Goal: Task Accomplishment & Management: Manage account settings

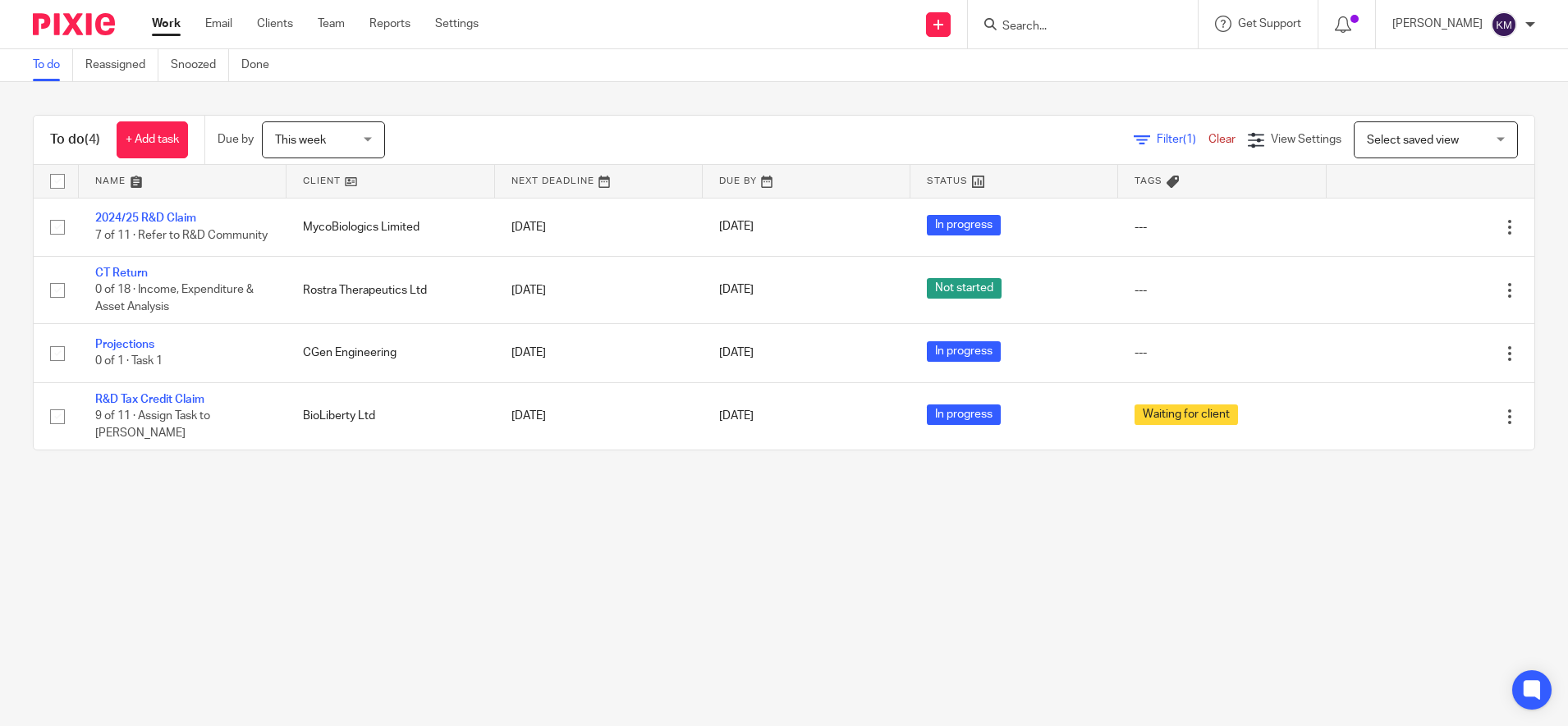
click at [257, 587] on main "To do Reassigned Snoozed Done To do (4) + Add task Due by This week This week T…" at bounding box center [784, 363] width 1568 height 726
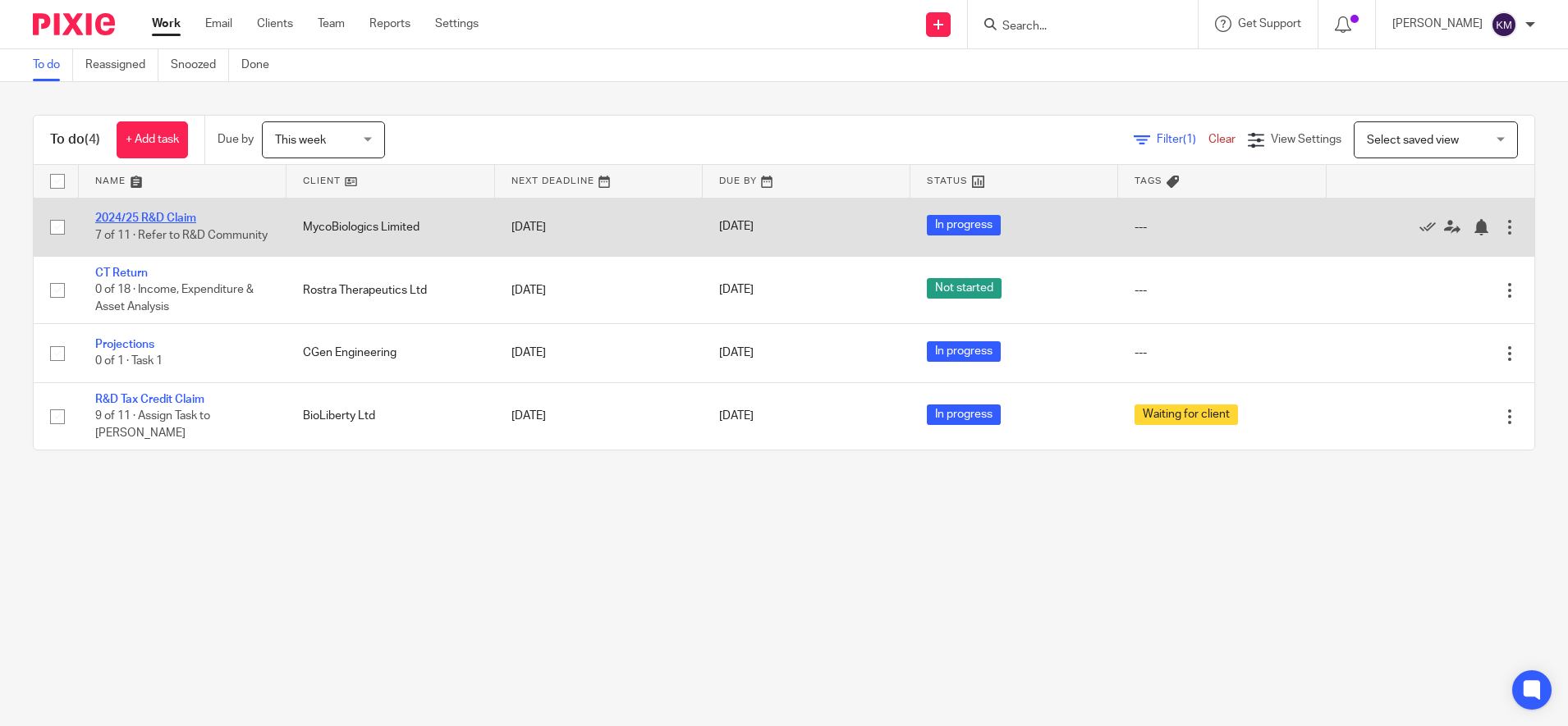
click at [144, 213] on link "2024/25 R&D Claim" at bounding box center [146, 218] width 101 height 11
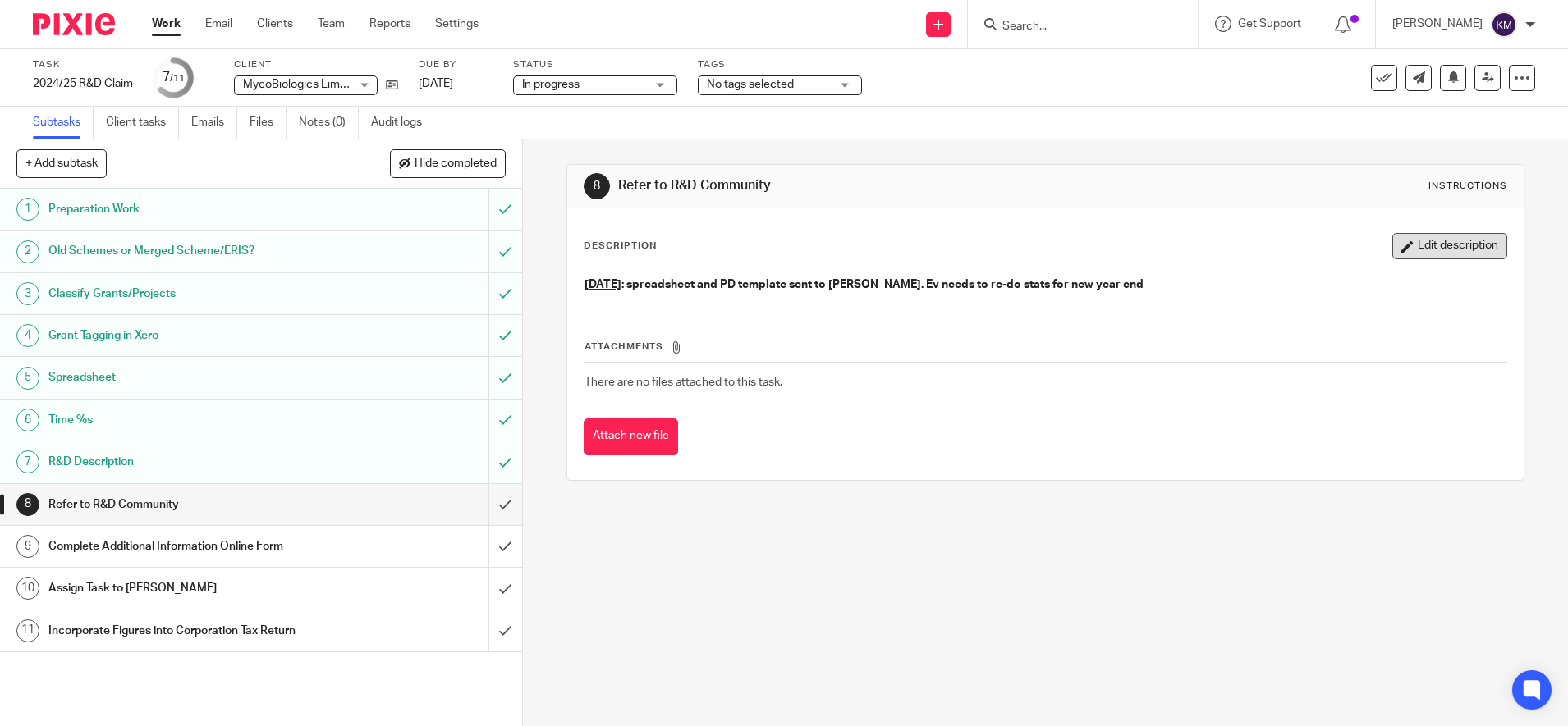
click at [1415, 244] on button "Edit description" at bounding box center [1450, 246] width 115 height 26
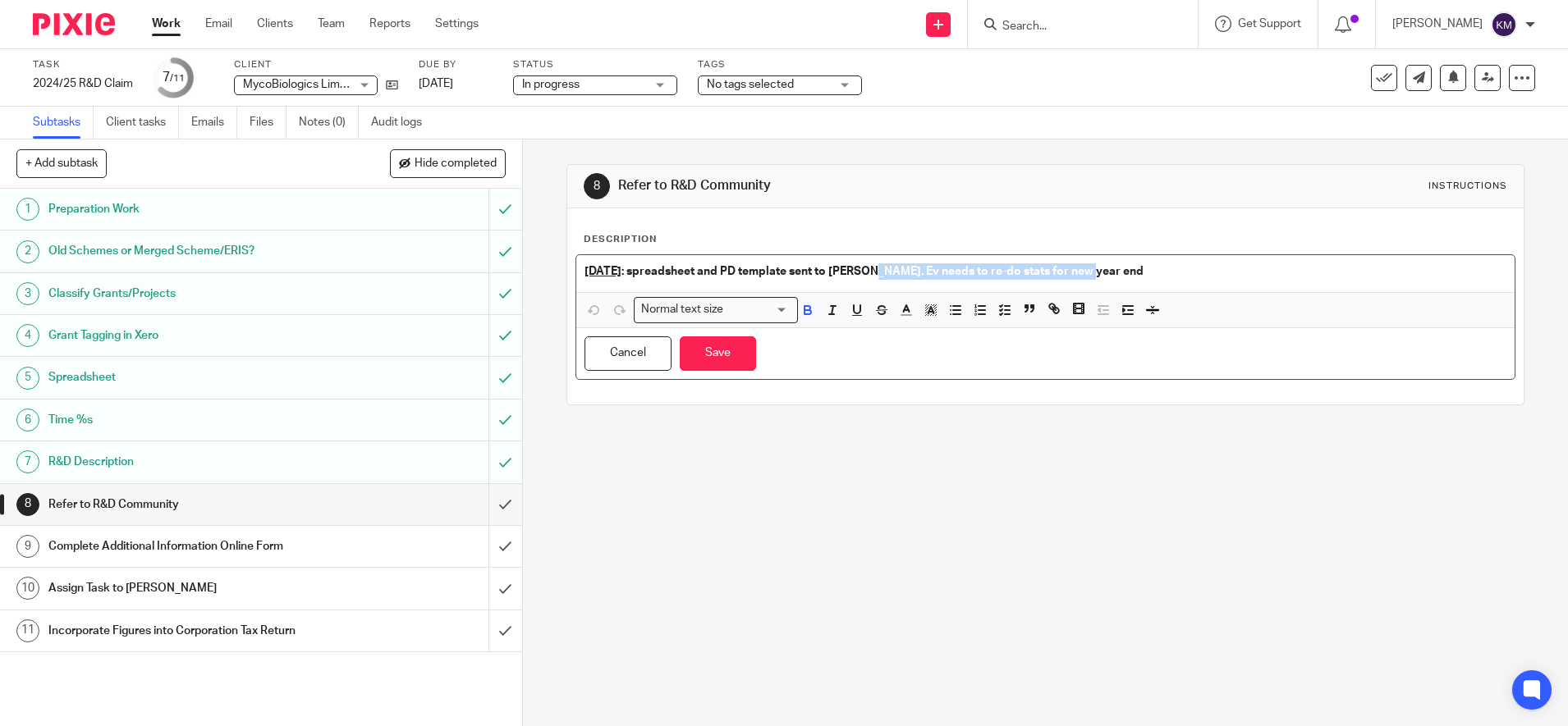
drag, startPoint x: 886, startPoint y: 272, endPoint x: 1234, endPoint y: 277, distance: 348.0
click at [1234, 277] on p "6th October : spreadsheet and PD template sent to Fiona. Ev needs to re-do stat…" at bounding box center [1045, 272] width 922 height 17
click at [947, 277] on strong "6th October : spreadsheet and PD template sent to Fiona. Ev needs to re-do stat…" at bounding box center [863, 271] width 559 height 11
click at [890, 270] on strong "6th October : spreadsheet and PD template sent to Fiona. Ev needs to re-do stat…" at bounding box center [863, 271] width 559 height 11
click at [1051, 271] on strong "6th October : spreadsheet and PD template sent to Fiona. S/sheet should be ok, …" at bounding box center [879, 271] width 590 height 11
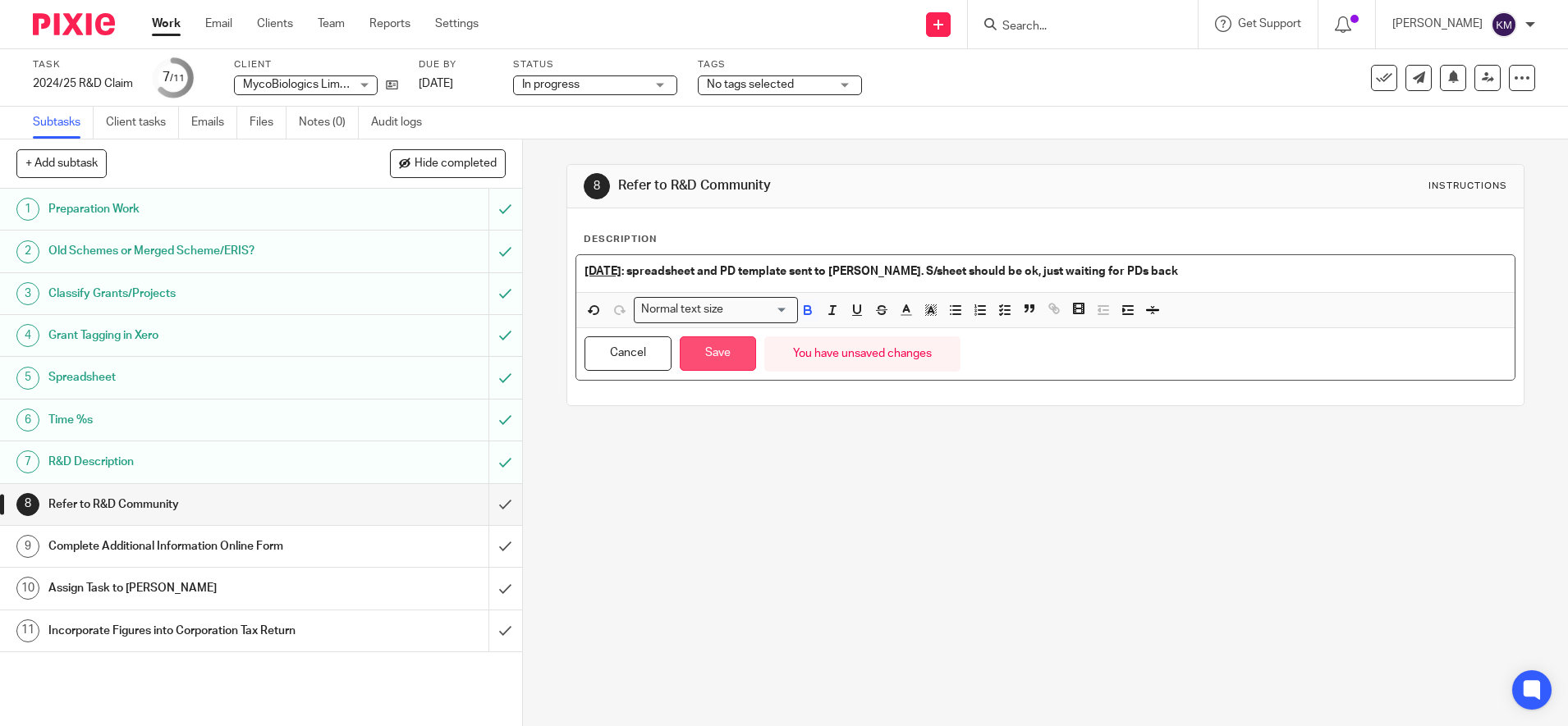
click at [697, 353] on button "Save" at bounding box center [717, 354] width 77 height 35
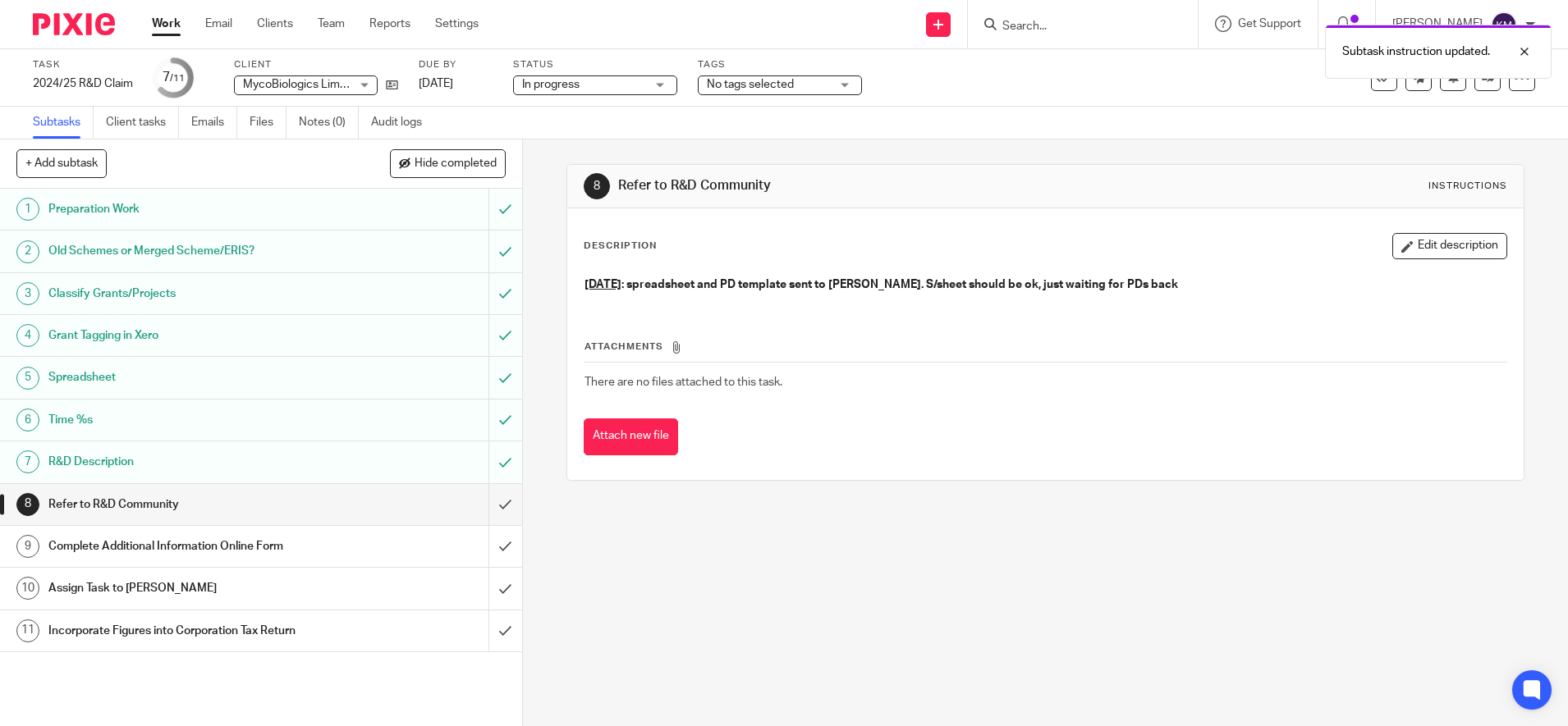
click at [611, 85] on span "In progress" at bounding box center [584, 86] width 124 height 18
click at [878, 236] on div "Description Edit description" at bounding box center [1045, 246] width 923 height 26
click at [457, 86] on link "[DATE]" at bounding box center [455, 85] width 74 height 18
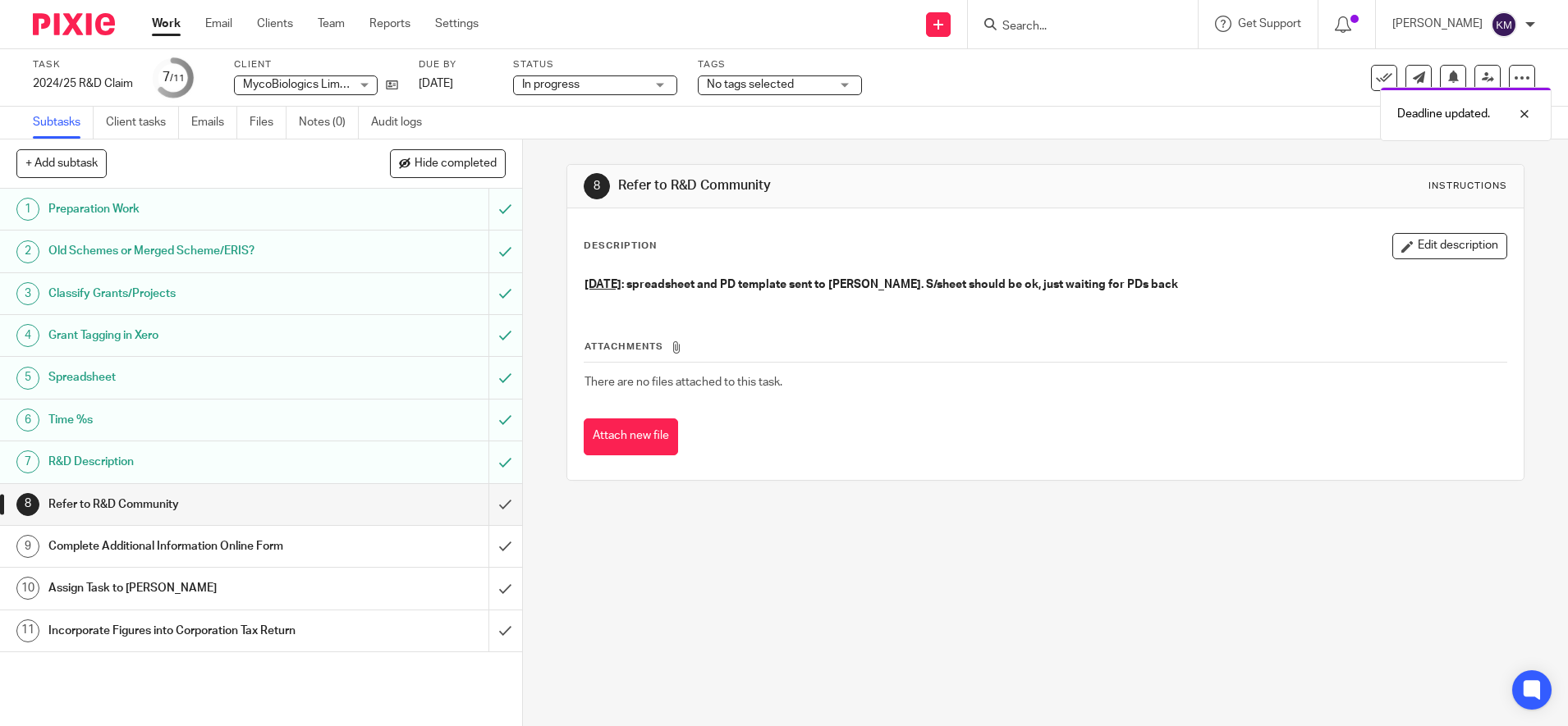
click at [78, 27] on img at bounding box center [73, 24] width 82 height 22
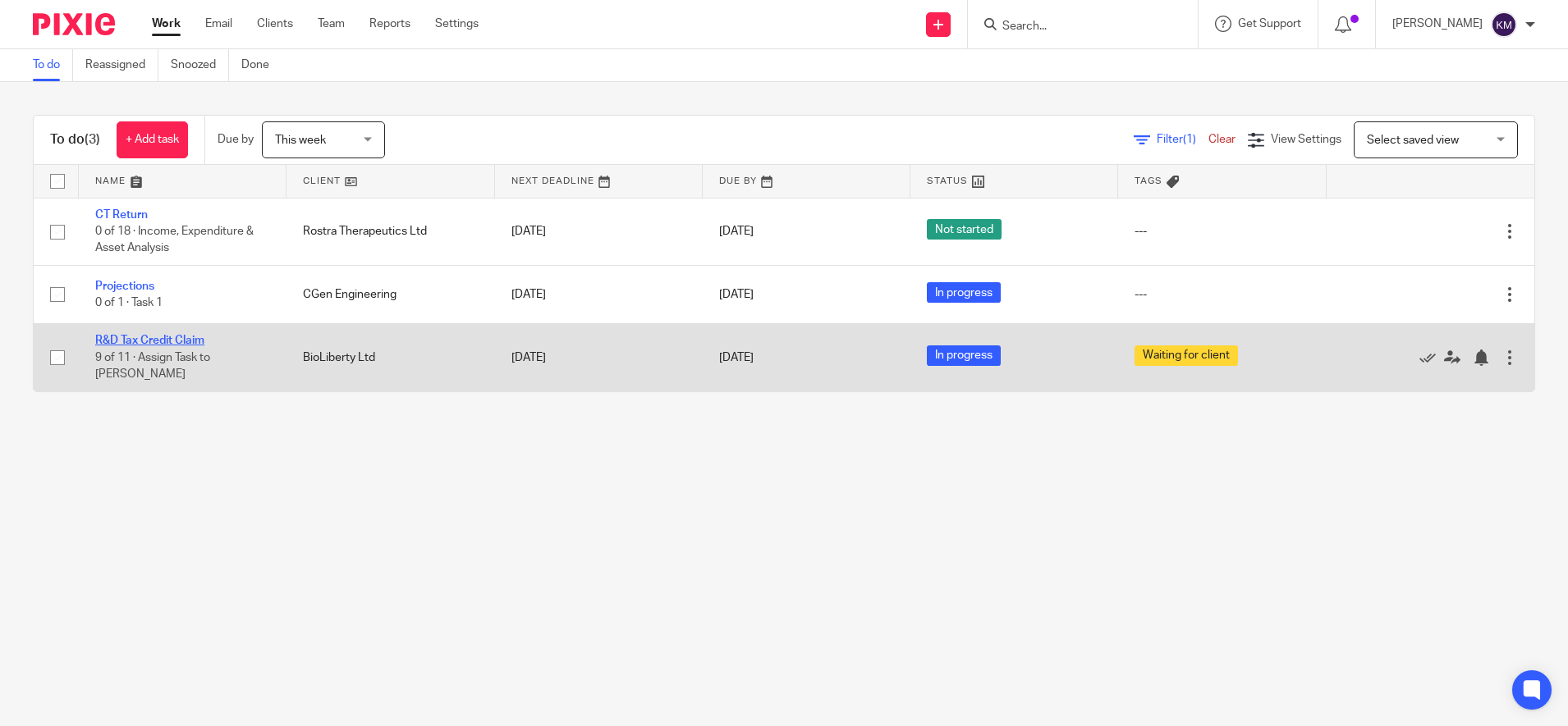
click at [147, 345] on link "R&D Tax Credit Claim" at bounding box center [150, 341] width 109 height 11
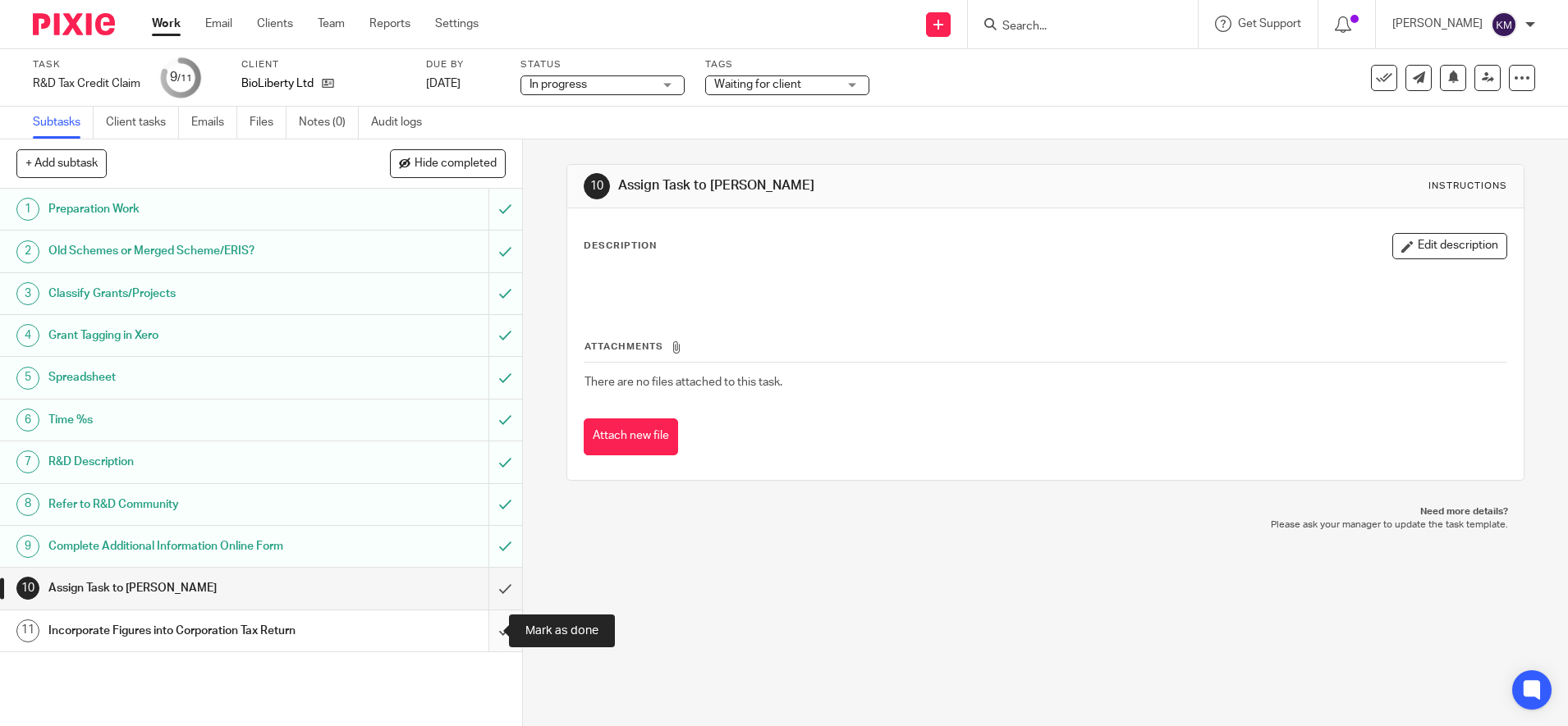
click at [479, 636] on input "submit" at bounding box center [261, 631] width 522 height 41
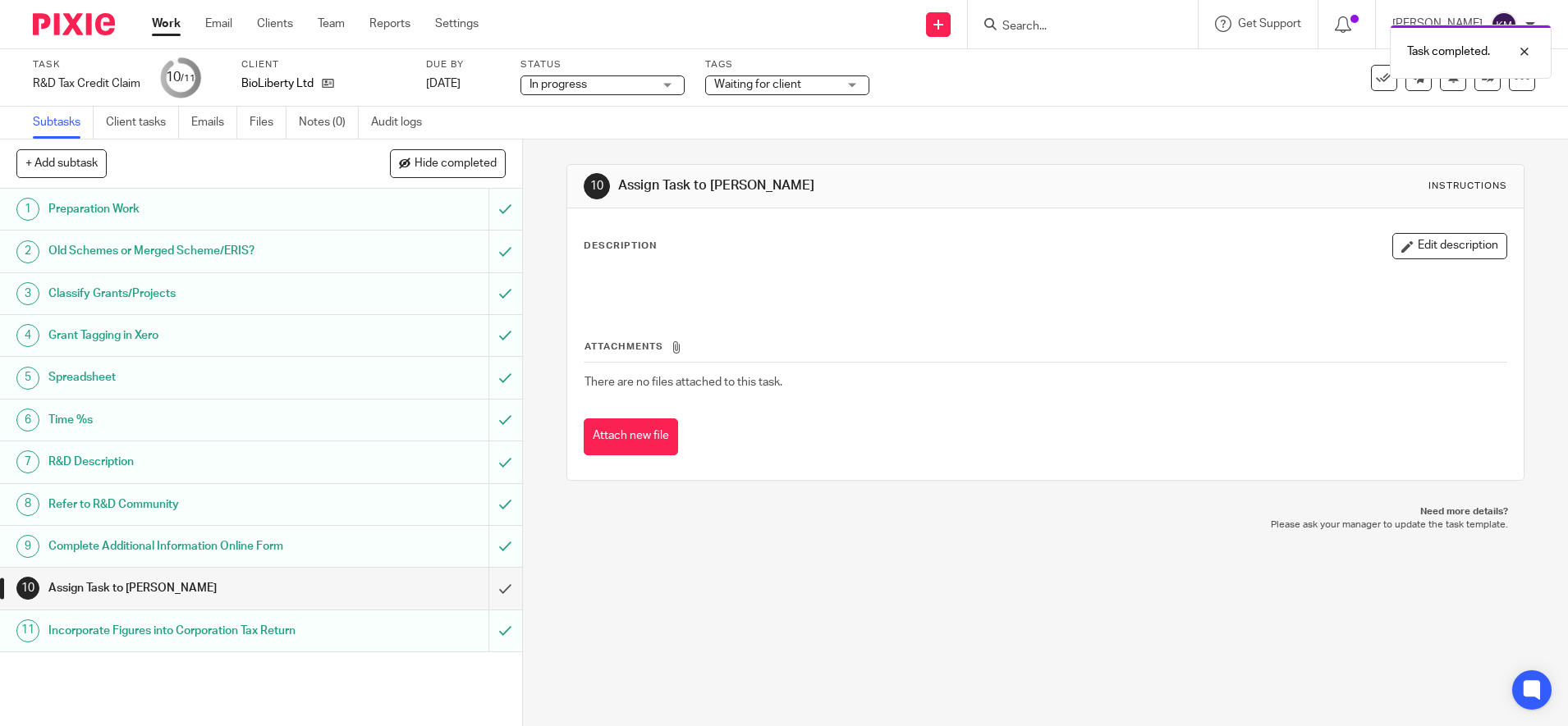
click at [66, 29] on img at bounding box center [73, 24] width 82 height 22
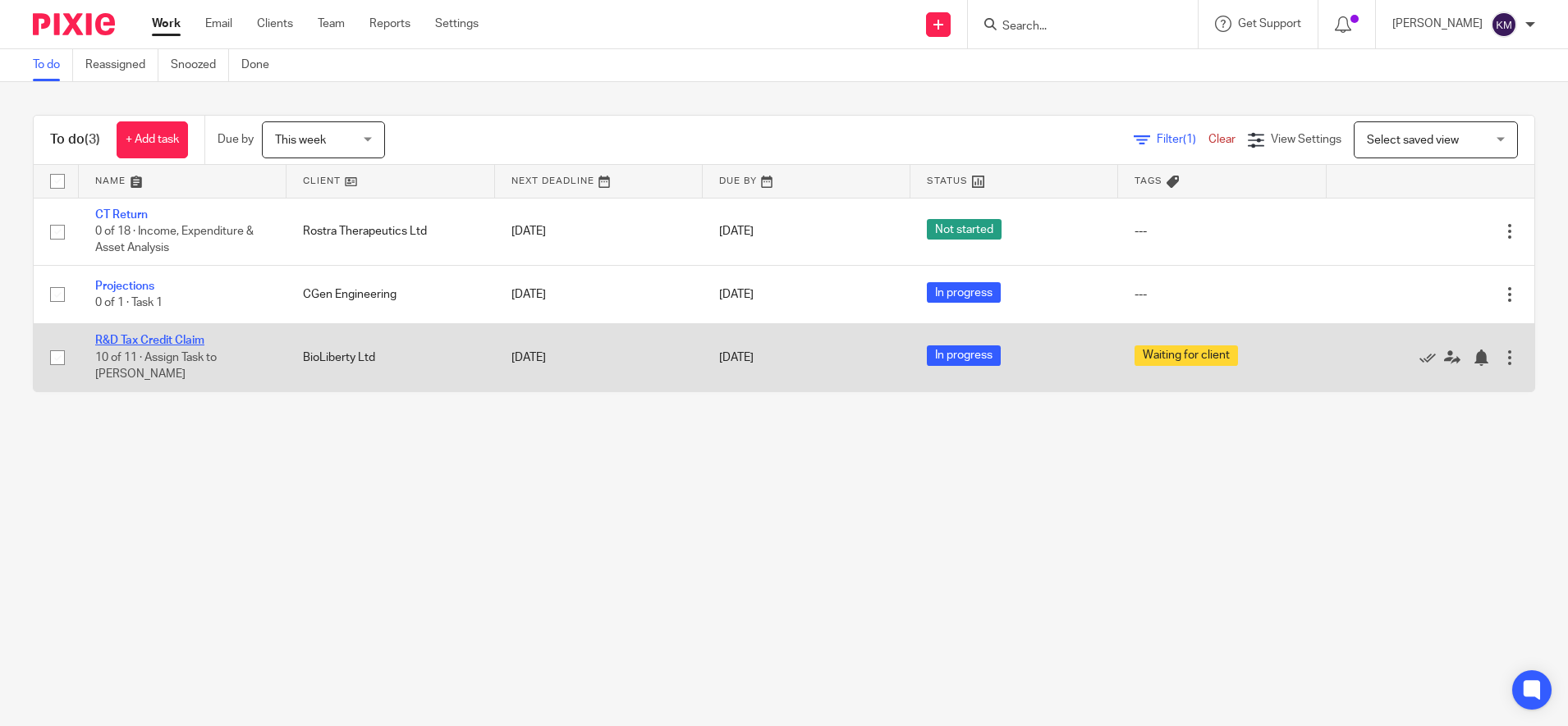
click at [154, 337] on link "R&D Tax Credit Claim" at bounding box center [150, 341] width 109 height 11
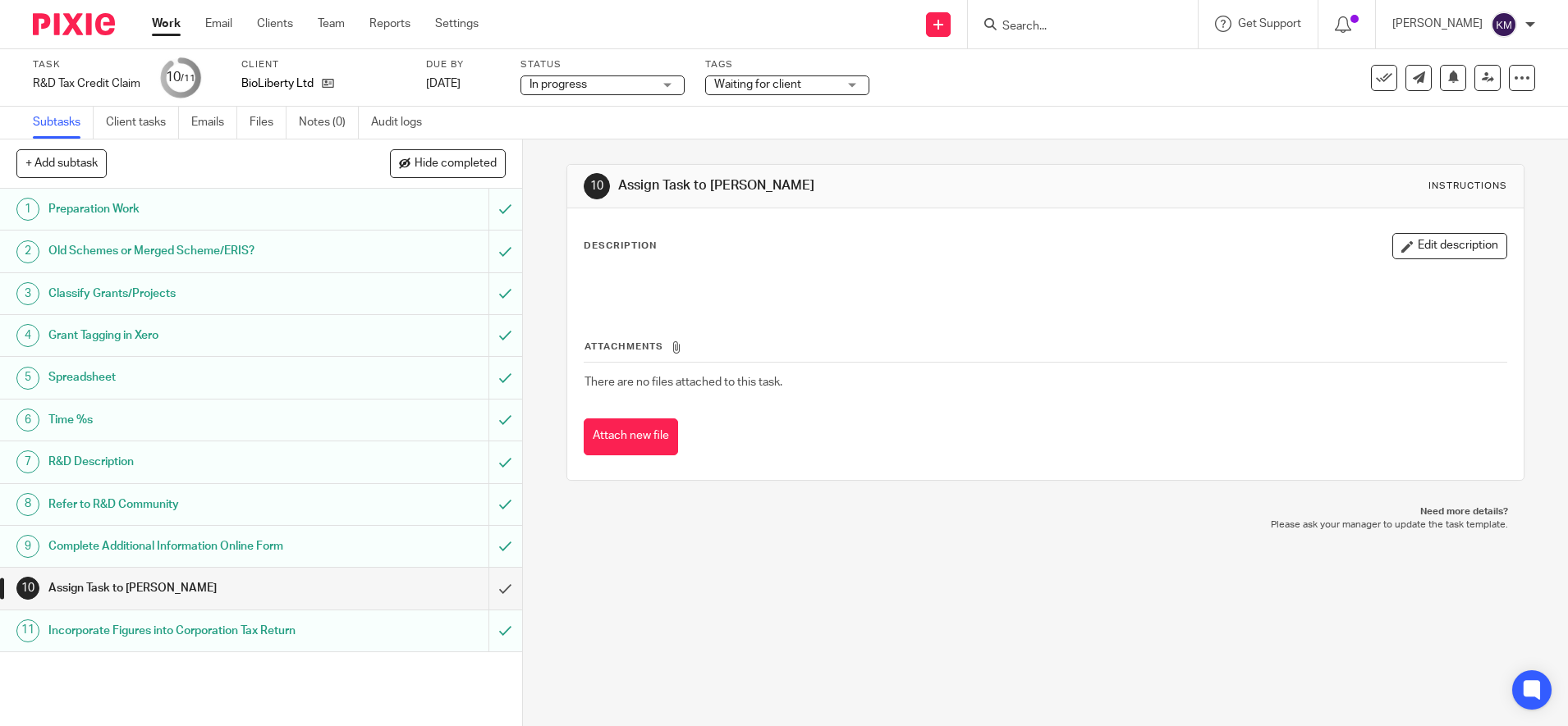
click at [868, 586] on div "10 Assign Task to Stephen Instructions Description Edit description Attachments…" at bounding box center [1046, 432] width 1045 height 587
click at [487, 596] on input "submit" at bounding box center [261, 588] width 522 height 41
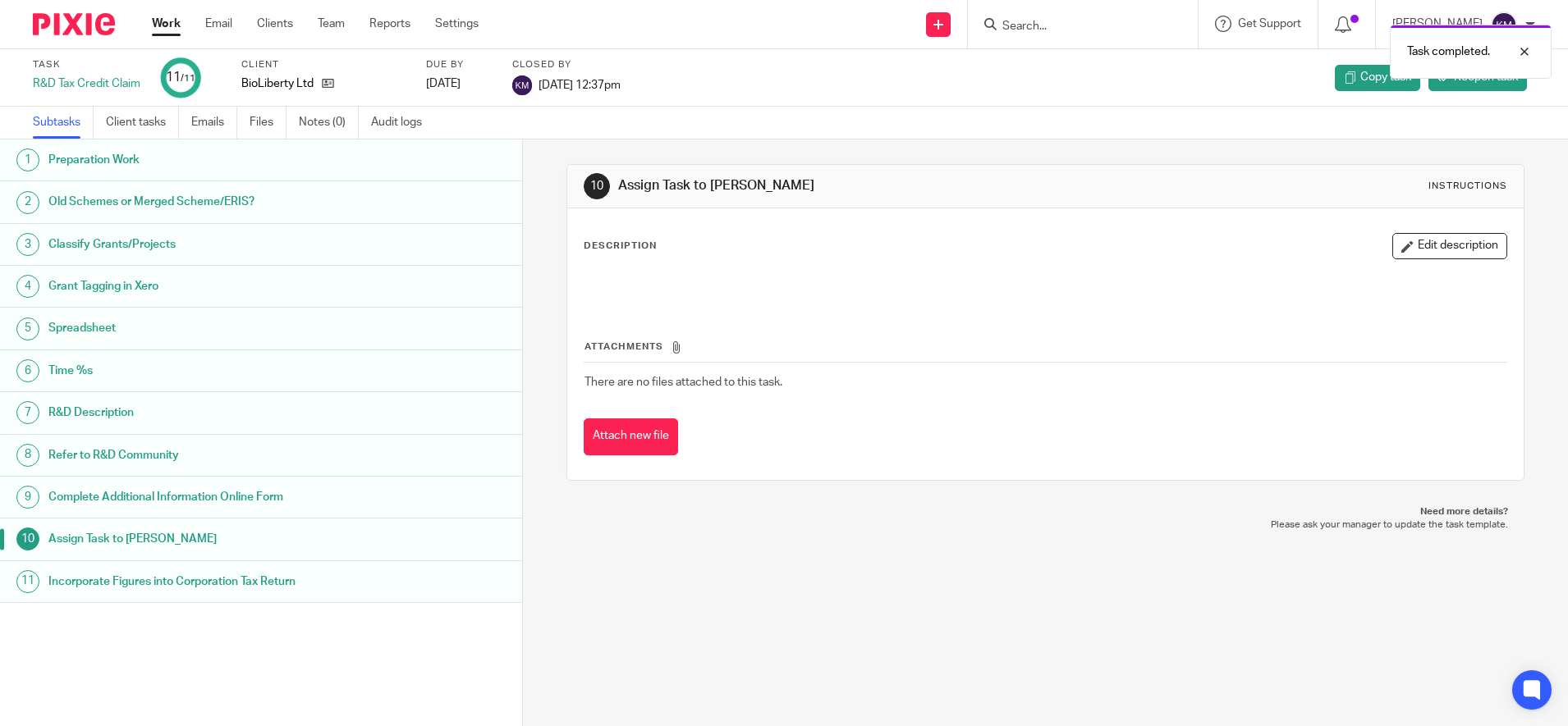
click at [69, 31] on img at bounding box center [73, 24] width 82 height 22
